Goal: Find specific page/section: Find specific page/section

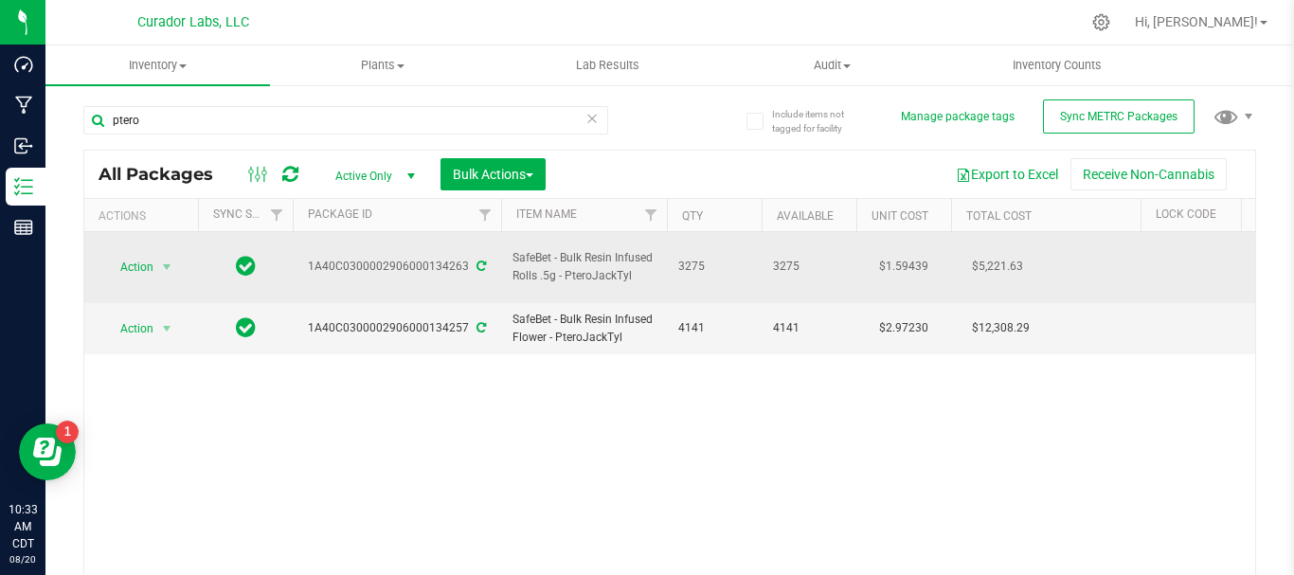
drag, startPoint x: 640, startPoint y: 262, endPoint x: 508, endPoint y: 248, distance: 132.5
click at [508, 248] on td "SafeBet - Bulk Resin Infused Rolls .5g - PteroJackTyl" at bounding box center [584, 267] width 166 height 71
copy span "SafeBet - Bulk Resin Infused Rolls .5g - PteroJackTyl"
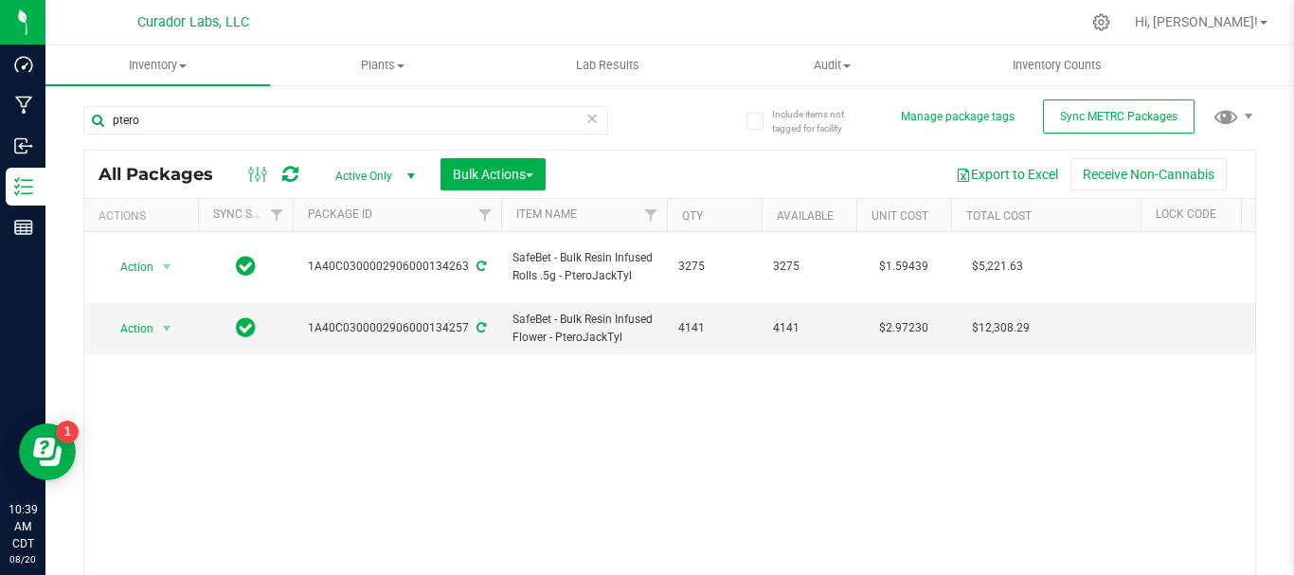
click at [381, 443] on div "Action Action Adjust qty Create package Edit attributes Global inventory Locate…" at bounding box center [669, 413] width 1171 height 362
